Goal: Find specific page/section: Find specific page/section

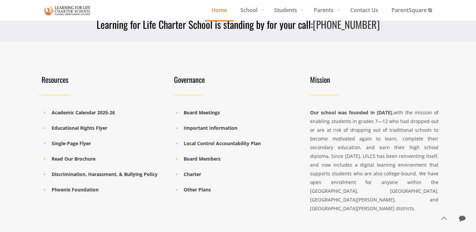
scroll to position [967, 0]
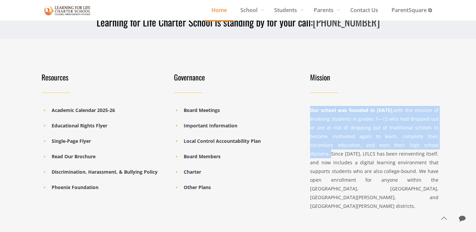
drag, startPoint x: 441, startPoint y: 139, endPoint x: 308, endPoint y: 105, distance: 137.1
click at [308, 105] on div "Mission Our school was founded in [DATE], with the mission of enabling students…" at bounding box center [374, 141] width 136 height 158
click at [385, 112] on div "Our school was founded in [DATE], with the mission of enabling students in grad…" at bounding box center [374, 158] width 128 height 105
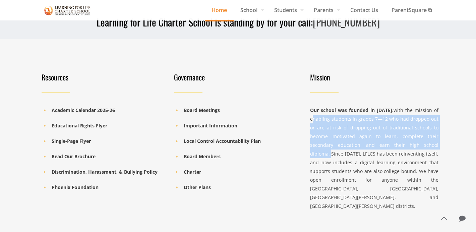
drag, startPoint x: 311, startPoint y: 111, endPoint x: 440, endPoint y: 137, distance: 131.6
click at [440, 137] on div "Mission Our school was founded in [DATE], with the mission of enabling students…" at bounding box center [374, 141] width 136 height 158
copy div "enabling students in grades 7—12 who had dropped out or are at risk of dropping…"
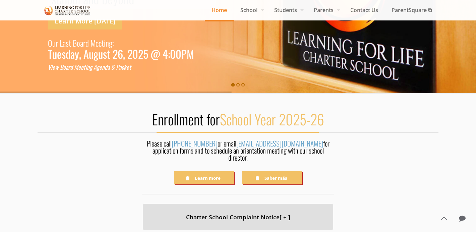
scroll to position [0, 0]
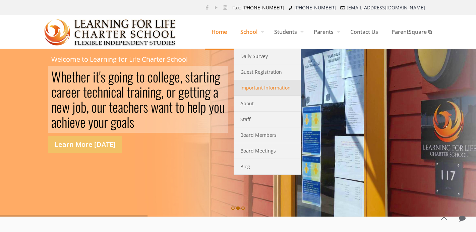
click at [257, 90] on span "Important Information" at bounding box center [265, 87] width 50 height 9
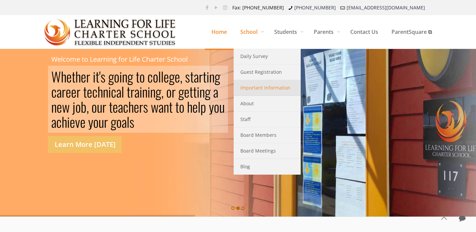
click at [260, 86] on span "Important Information" at bounding box center [265, 87] width 50 height 9
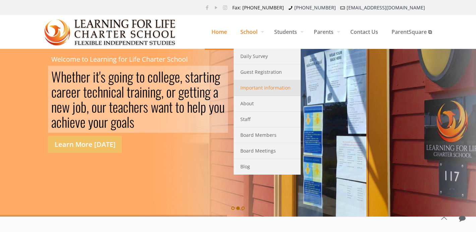
click at [249, 87] on span "Important Information" at bounding box center [265, 87] width 50 height 9
click at [258, 87] on span "Important Information" at bounding box center [265, 87] width 50 height 9
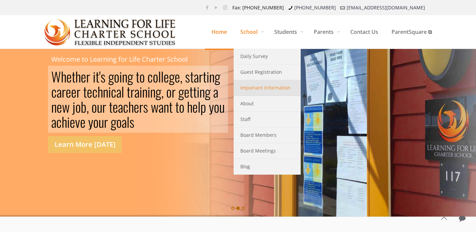
click at [258, 87] on span "Important Information" at bounding box center [265, 87] width 50 height 9
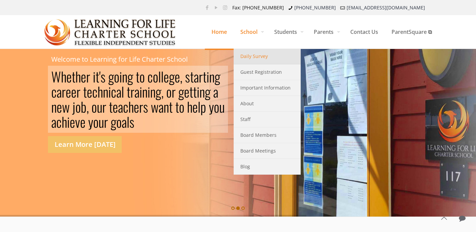
click at [253, 58] on span "Daily Survey" at bounding box center [253, 56] width 27 height 9
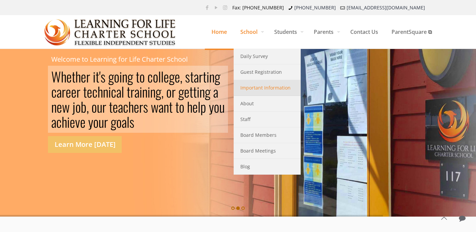
click at [253, 85] on span "Important Information" at bounding box center [265, 87] width 50 height 9
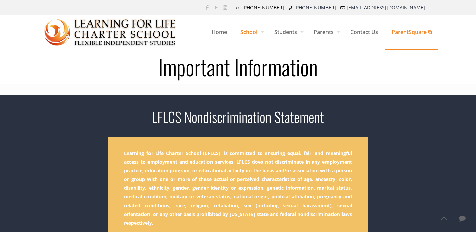
click at [406, 34] on span "ParentSquare ⧉" at bounding box center [412, 32] width 54 height 20
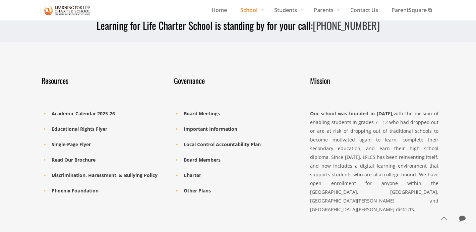
scroll to position [663, 0]
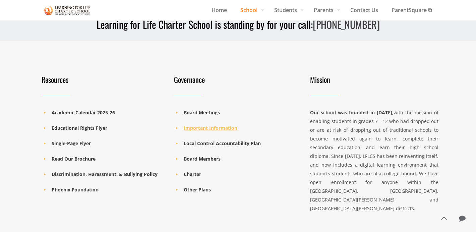
click at [206, 125] on b "Important Information" at bounding box center [211, 128] width 54 height 6
